Goal: Task Accomplishment & Management: Use online tool/utility

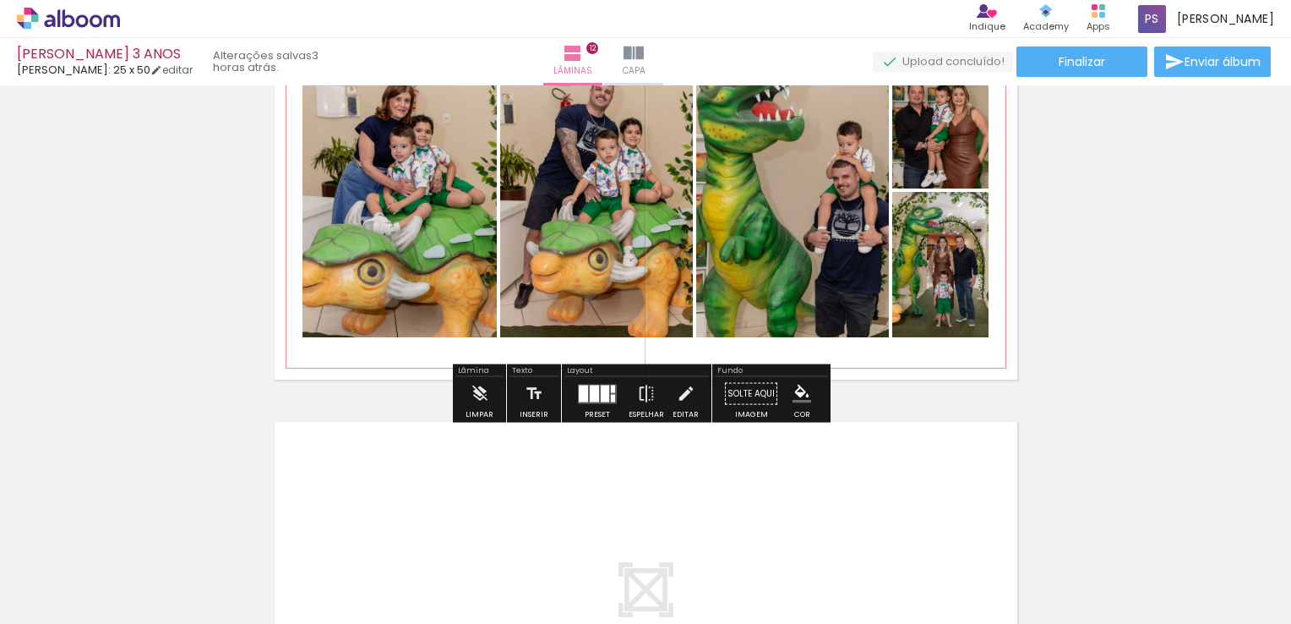
scroll to position [4754, 0]
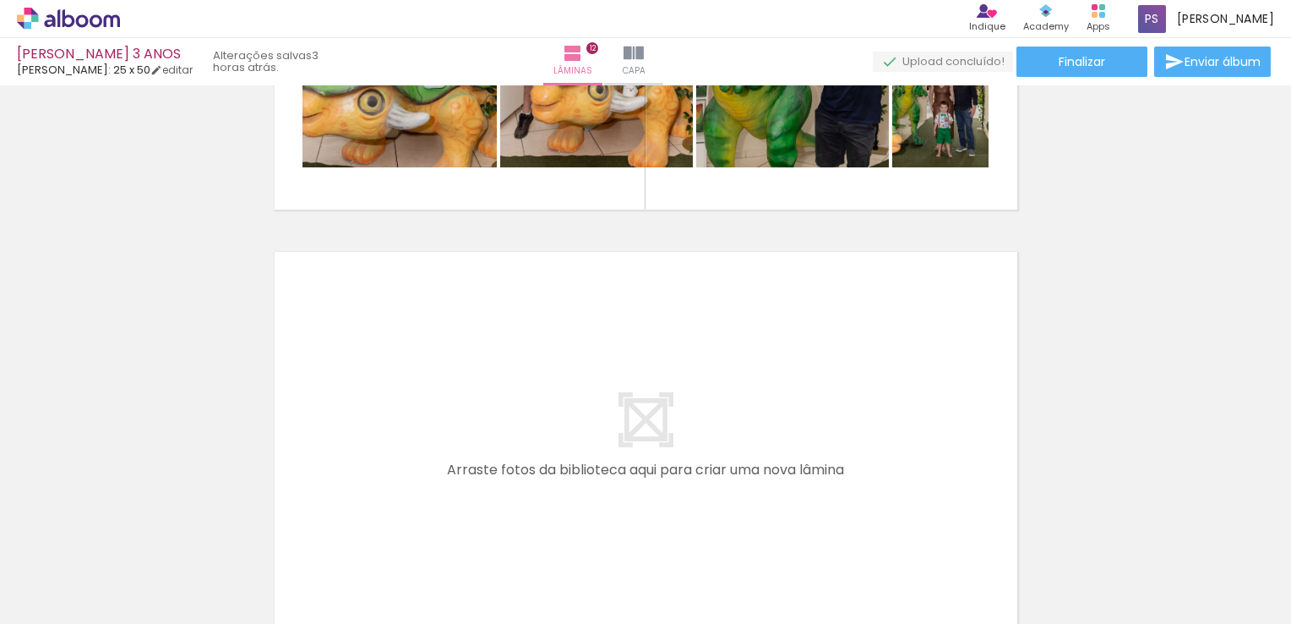
scroll to position [4923, 0]
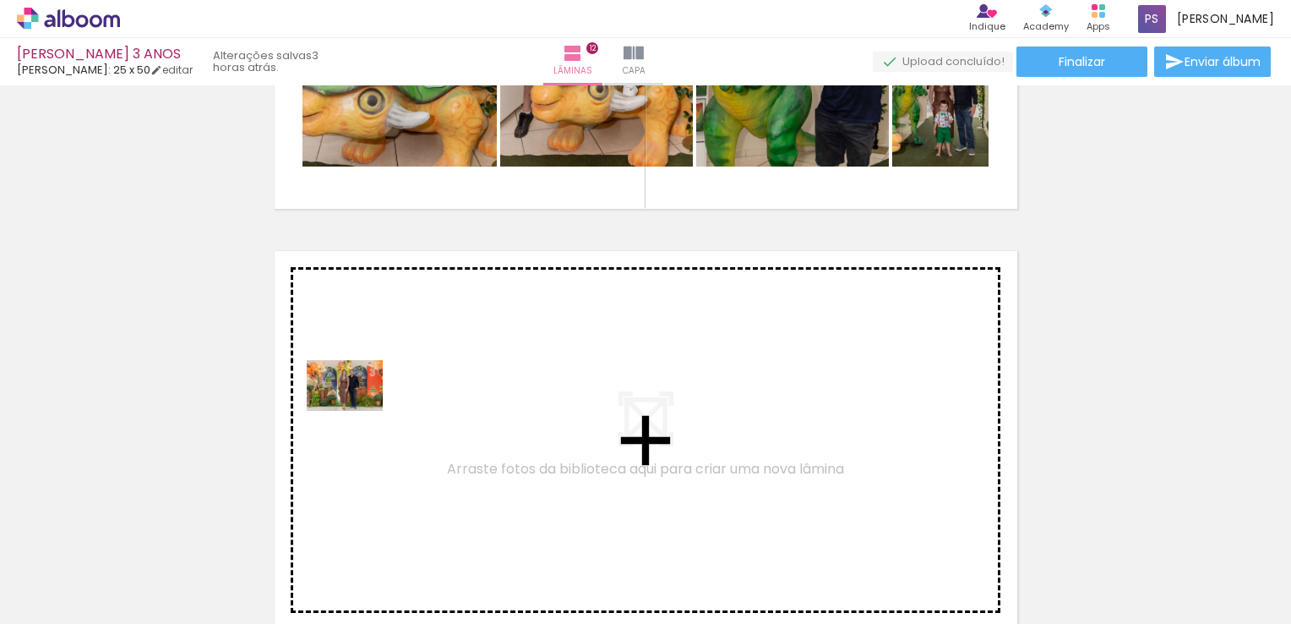
drag, startPoint x: 253, startPoint y: 568, endPoint x: 357, endPoint y: 411, distance: 188.4
click at [357, 411] on quentale-workspace at bounding box center [645, 312] width 1291 height 624
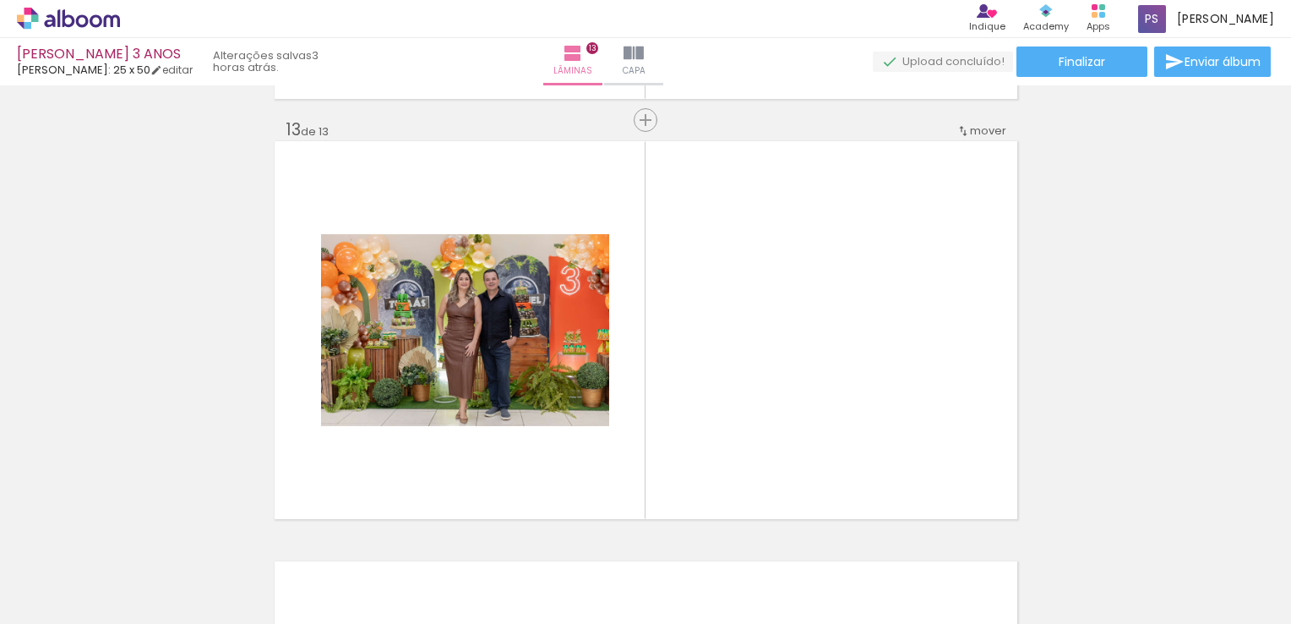
scroll to position [5060, 0]
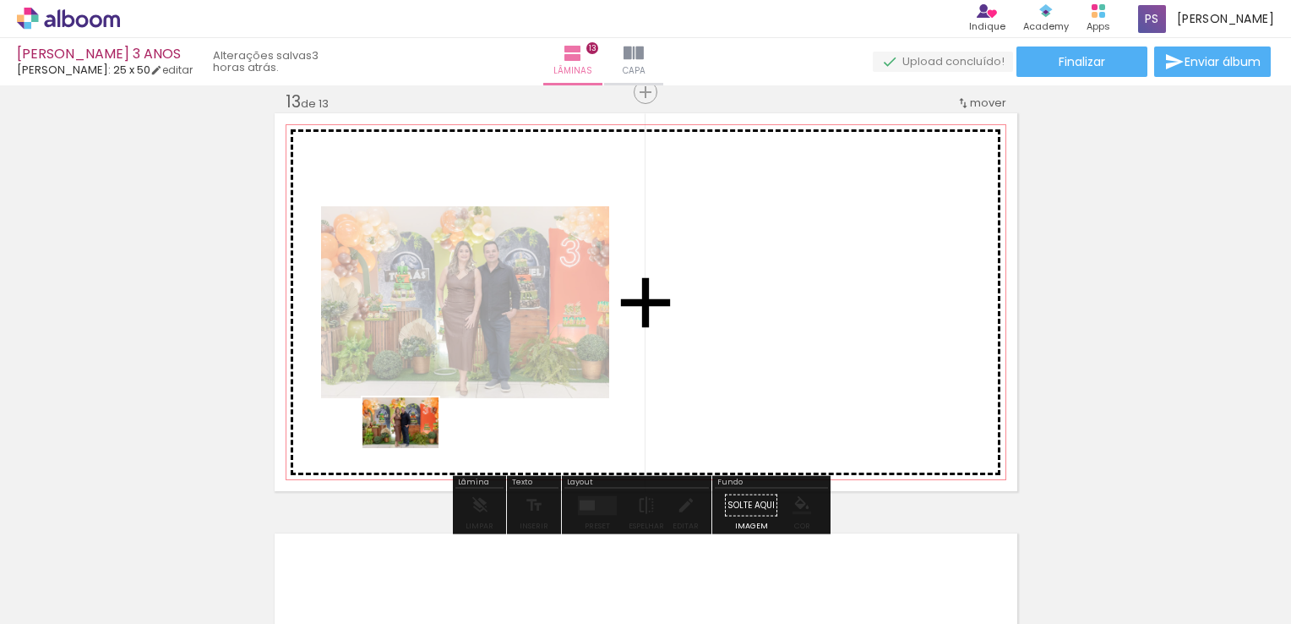
drag, startPoint x: 338, startPoint y: 582, endPoint x: 413, endPoint y: 448, distance: 154.0
click at [413, 448] on quentale-workspace at bounding box center [645, 312] width 1291 height 624
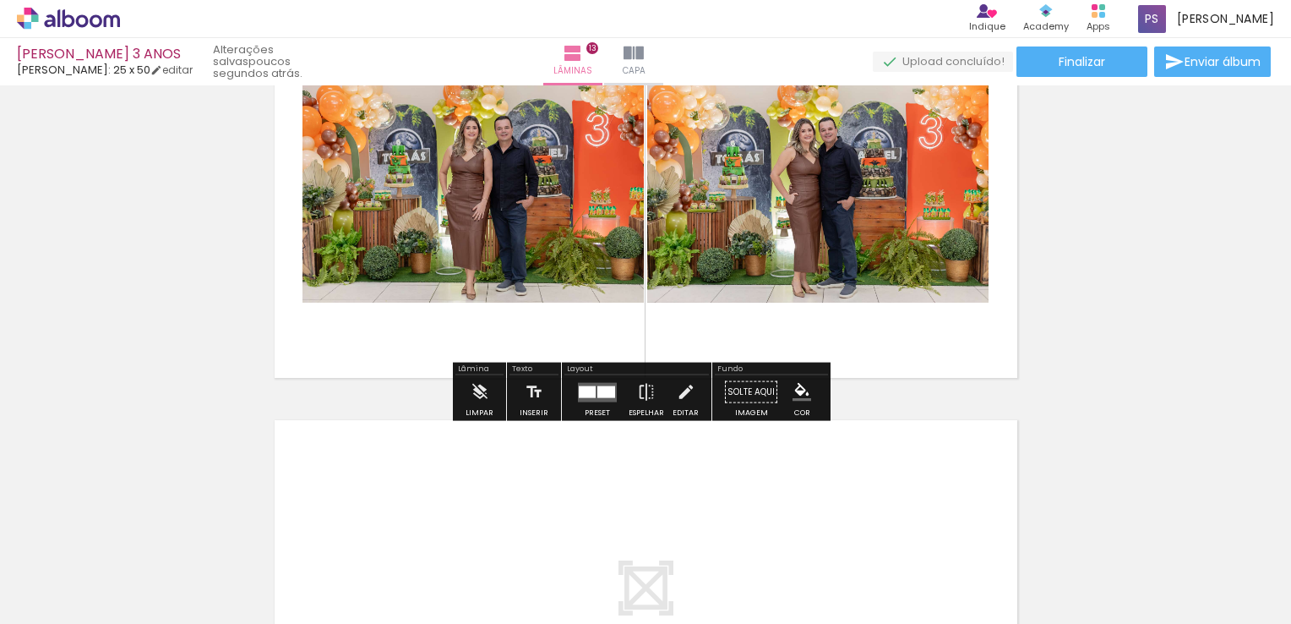
scroll to position [5145, 0]
